Goal: Find specific page/section: Find specific page/section

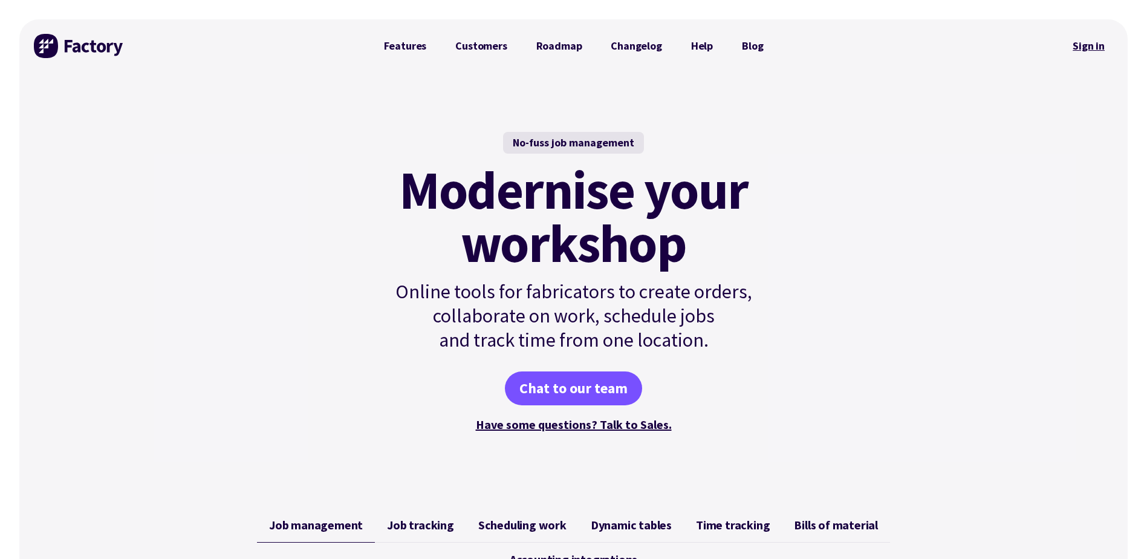
click at [1089, 47] on link "Sign in" at bounding box center [1088, 46] width 49 height 28
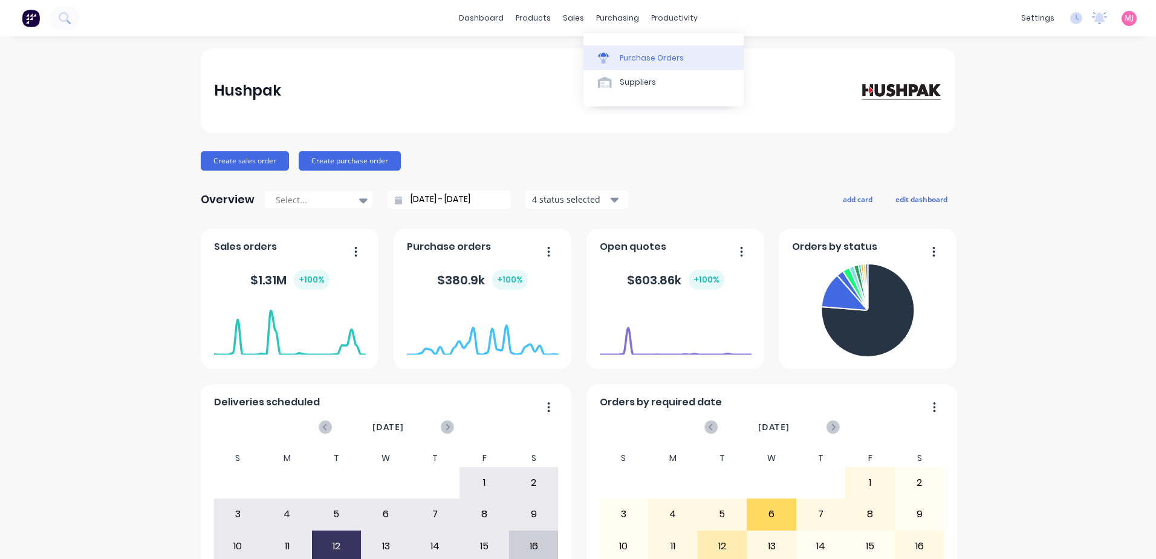
click at [632, 58] on div "Purchase Orders" at bounding box center [652, 58] width 64 height 11
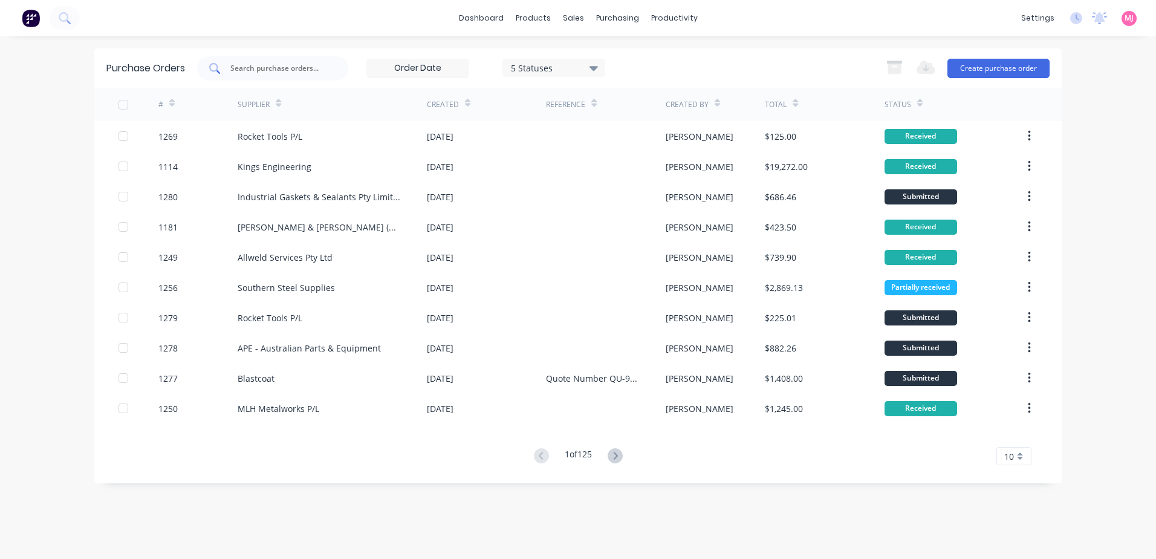
click at [276, 70] on input "text" at bounding box center [279, 68] width 100 height 12
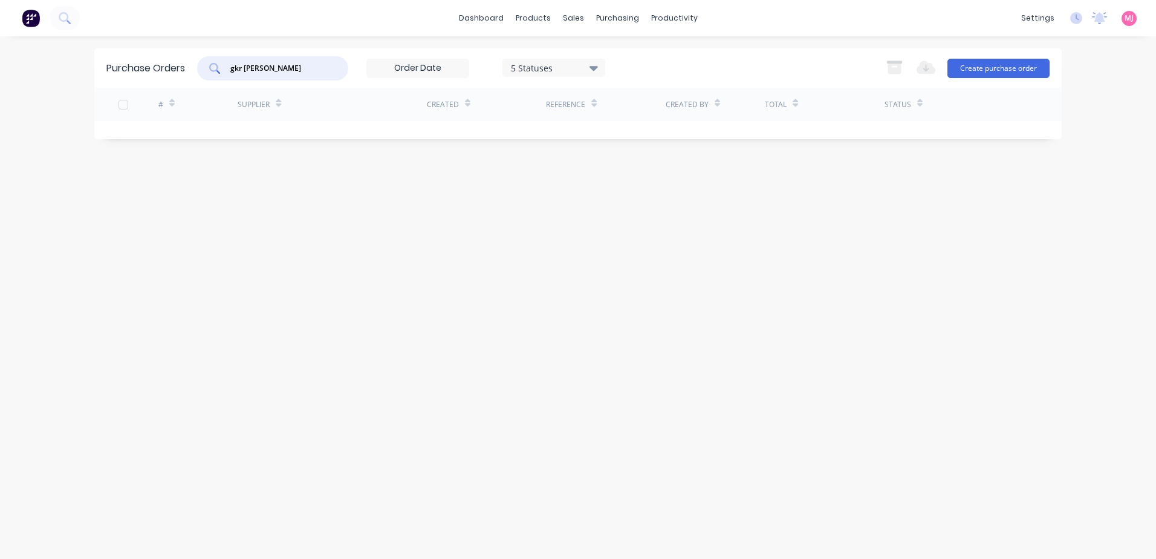
type input "gkr [PERSON_NAME]"
